Goal: Complete application form: Complete application form

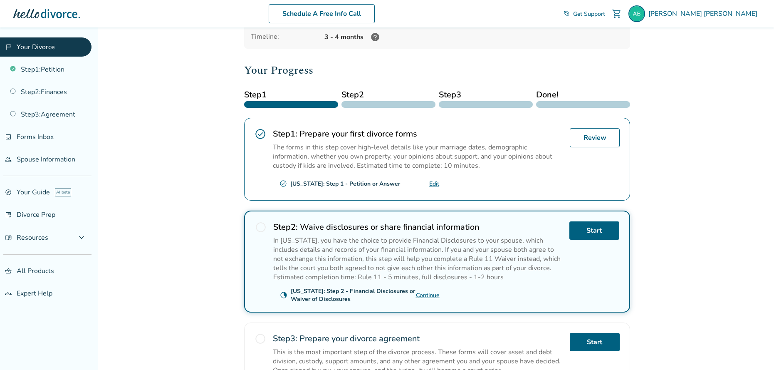
scroll to position [83, 0]
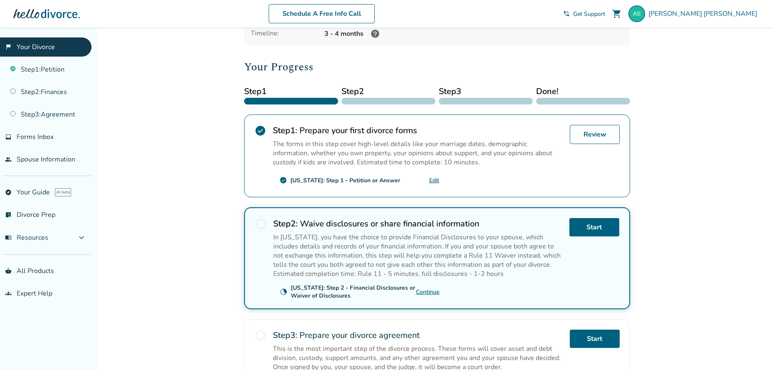
click at [369, 180] on div "[US_STATE]: Step 1 - Petition or Answer" at bounding box center [345, 180] width 110 height 8
click at [607, 132] on link "Review" at bounding box center [594, 134] width 50 height 19
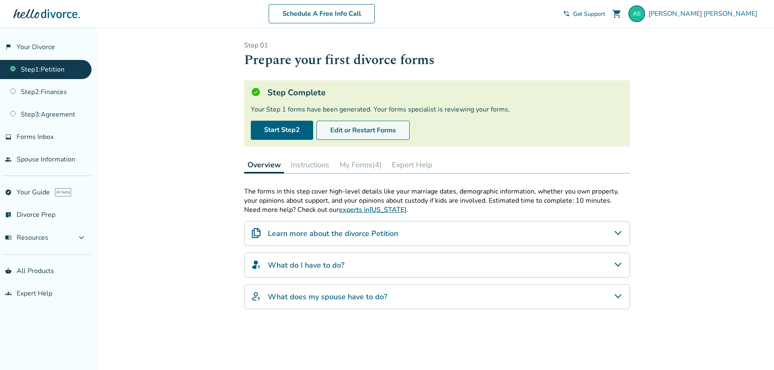
click at [362, 128] on button "Edit or Restart Forms" at bounding box center [362, 130] width 93 height 19
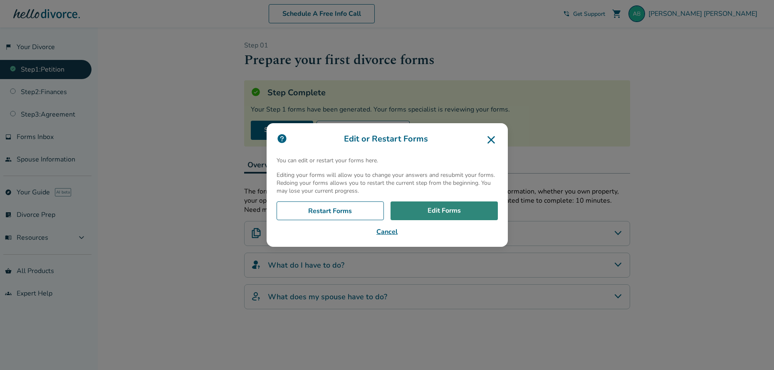
click at [448, 208] on link "Edit Forms" at bounding box center [443, 210] width 107 height 19
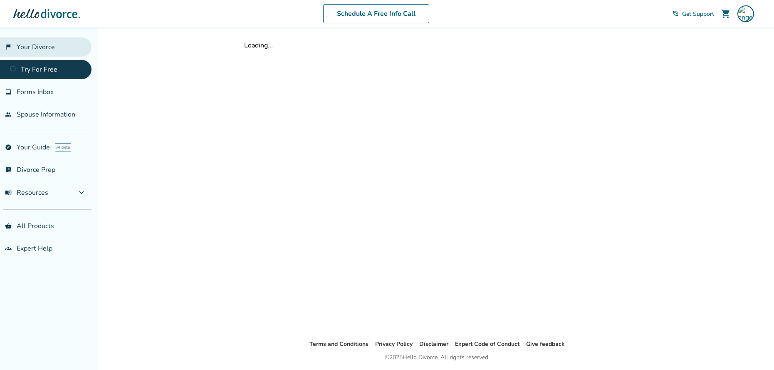
click at [32, 44] on link "flag_2 Your Divorce" at bounding box center [45, 46] width 91 height 19
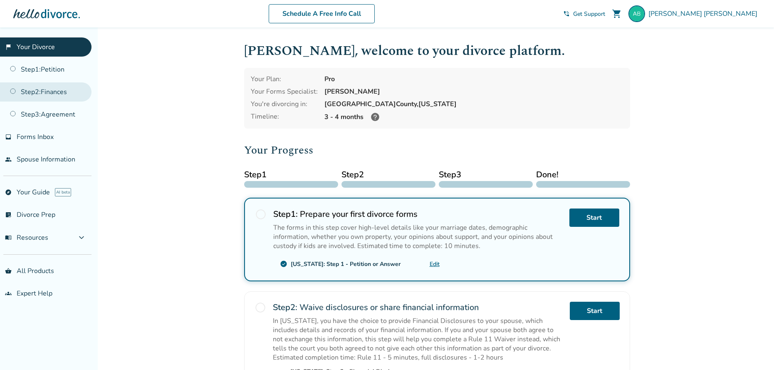
click at [54, 92] on link "Step 2 : Finances" at bounding box center [45, 91] width 91 height 19
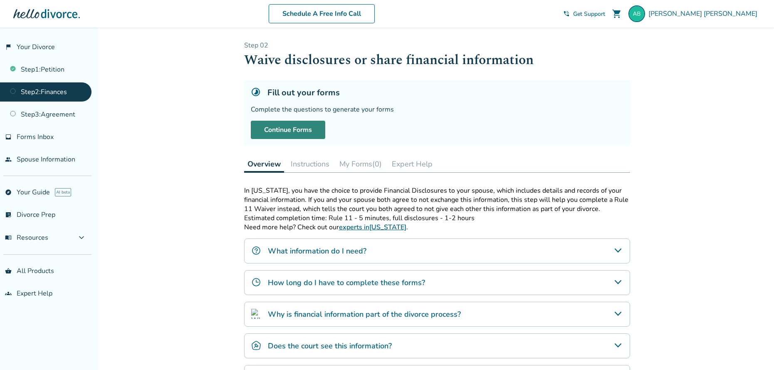
click at [289, 132] on link "Continue Forms" at bounding box center [288, 130] width 74 height 18
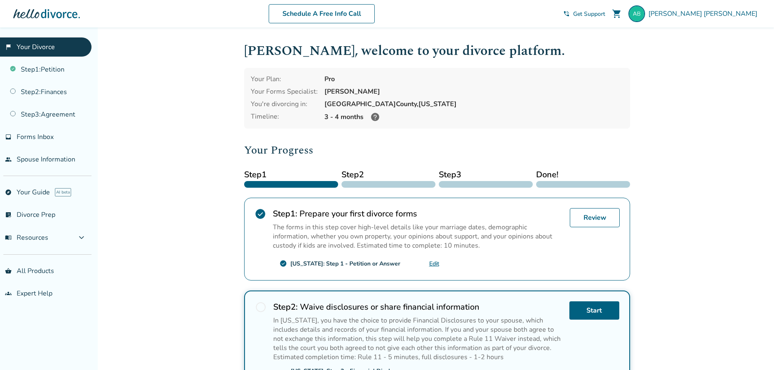
click at [375, 118] on icon at bounding box center [375, 117] width 8 height 8
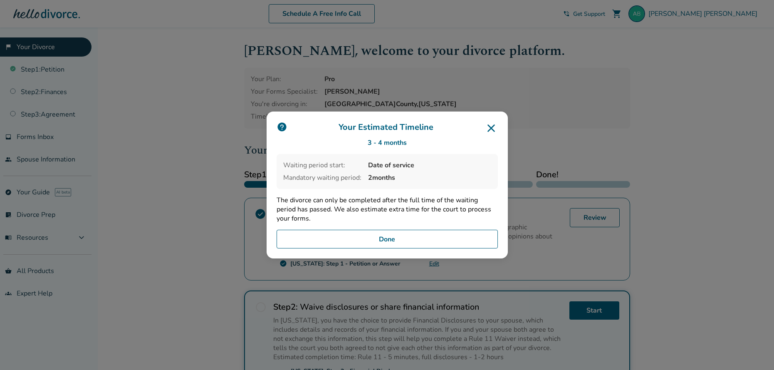
click at [399, 238] on button "Done" at bounding box center [386, 238] width 221 height 19
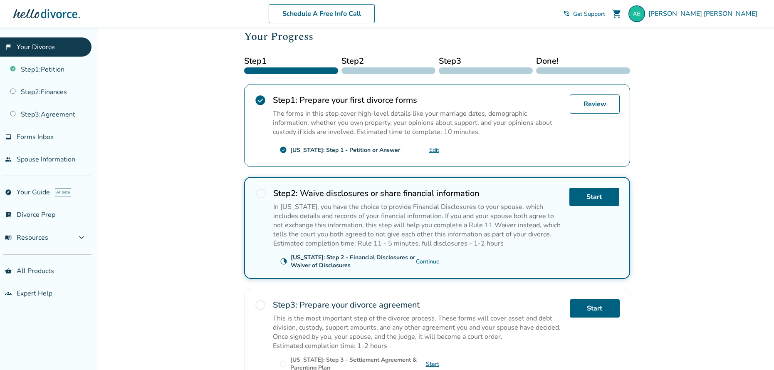
scroll to position [125, 0]
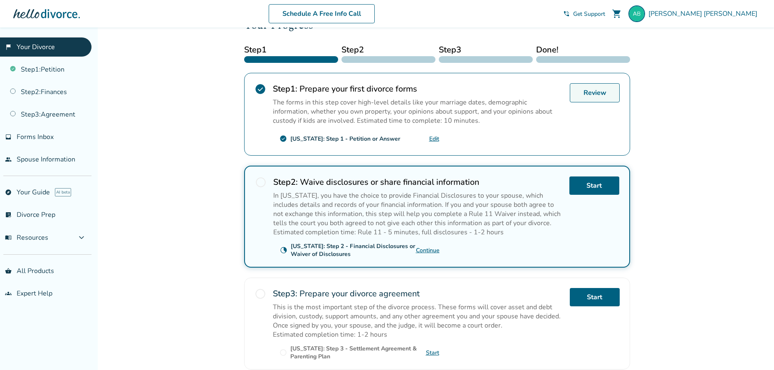
click at [591, 94] on link "Review" at bounding box center [594, 92] width 50 height 19
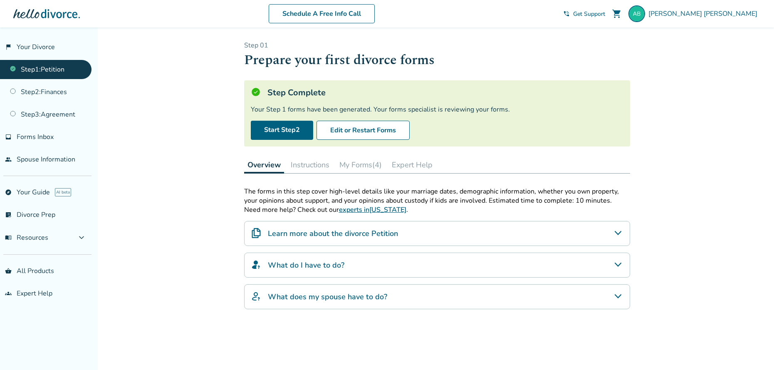
click at [311, 163] on button "Instructions" at bounding box center [309, 164] width 45 height 17
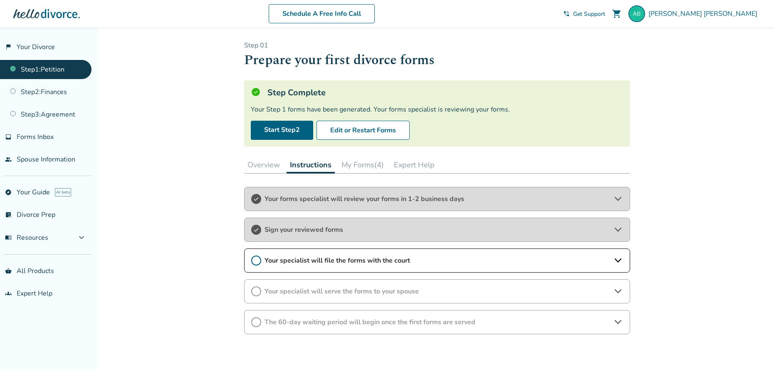
click at [363, 162] on button "My Forms (4)" at bounding box center [362, 164] width 49 height 17
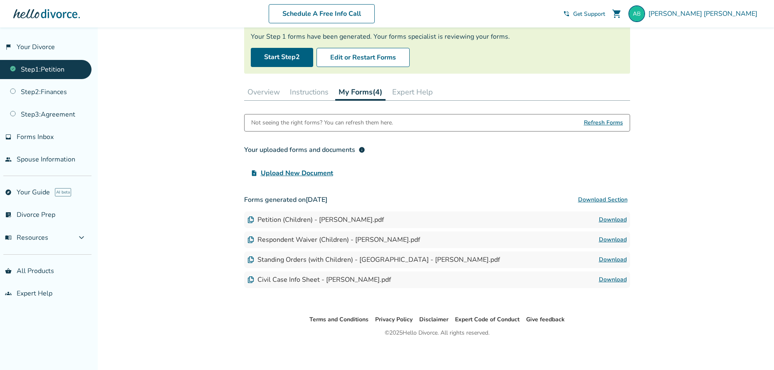
scroll to position [76, 0]
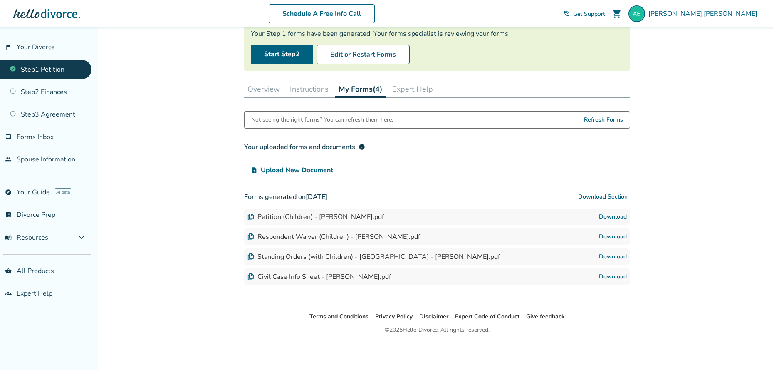
click at [610, 197] on button "Download Section" at bounding box center [602, 196] width 54 height 17
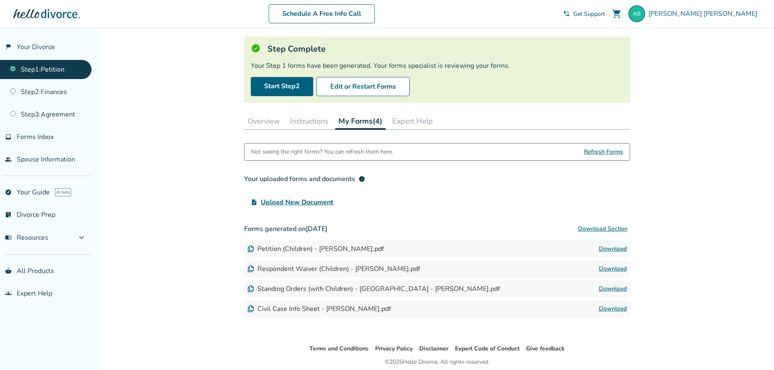
scroll to position [0, 0]
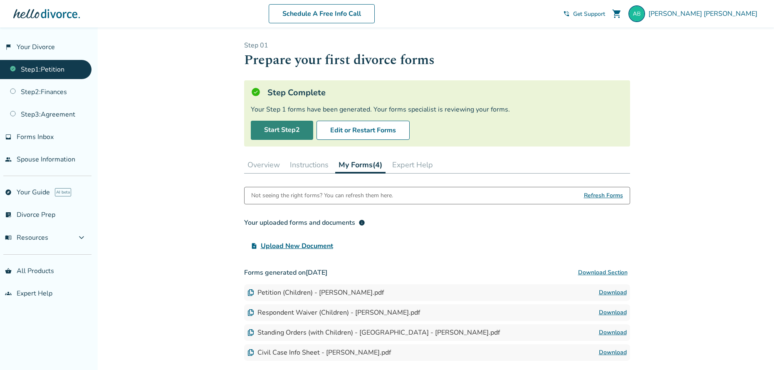
click at [287, 133] on link "Start Step 2" at bounding box center [282, 130] width 62 height 19
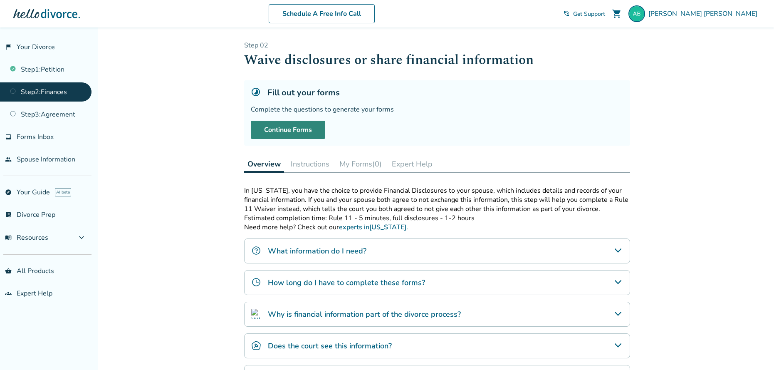
click at [288, 133] on link "Continue Forms" at bounding box center [288, 130] width 74 height 18
